Goal: Task Accomplishment & Management: Use online tool/utility

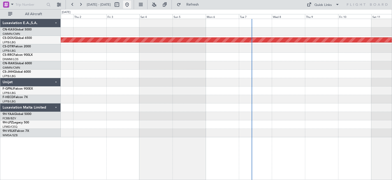
click at [131, 6] on button at bounding box center [127, 5] width 8 height 8
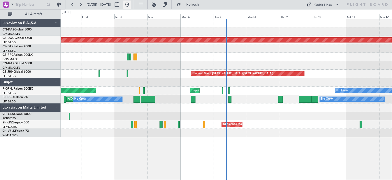
click at [131, 4] on button at bounding box center [127, 5] width 8 height 8
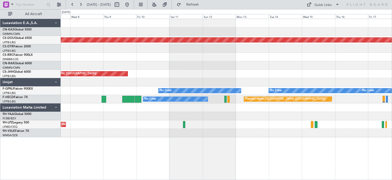
click at [136, 68] on div "Planned Maint London ([GEOGRAPHIC_DATA]) Planned Maint [GEOGRAPHIC_DATA] ([GEOG…" at bounding box center [226, 78] width 331 height 118
click at [131, 6] on button at bounding box center [127, 5] width 8 height 8
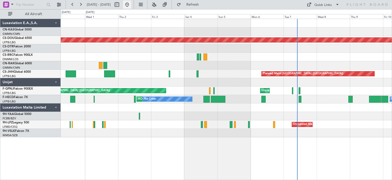
click at [131, 5] on button at bounding box center [127, 5] width 8 height 8
